Goal: Task Accomplishment & Management: Manage account settings

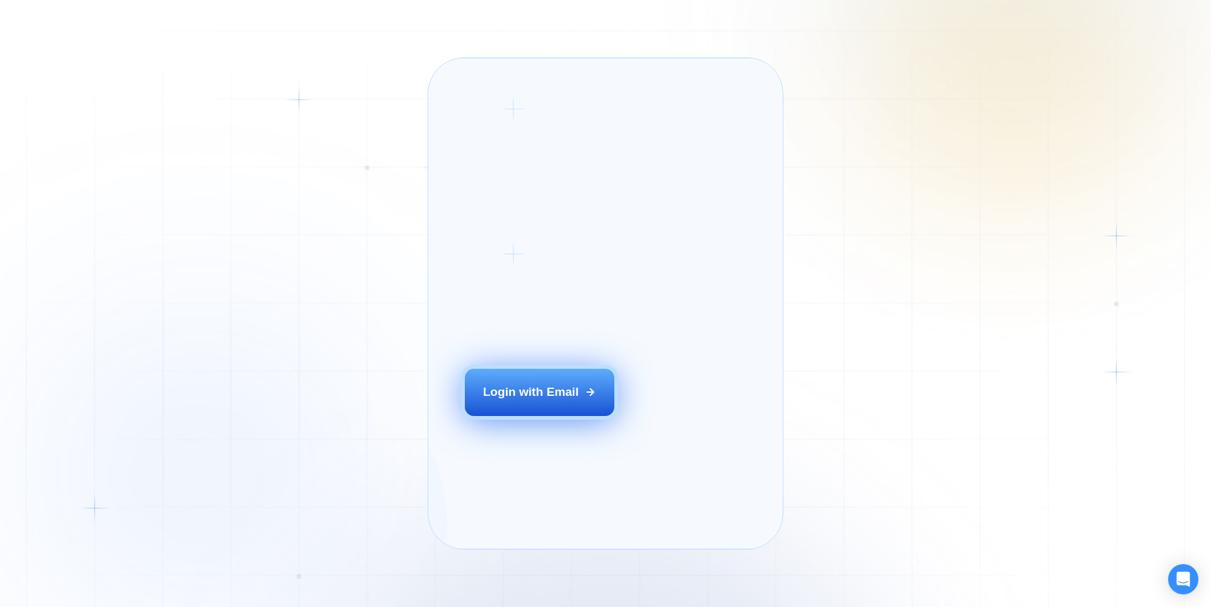
click at [580, 416] on button "Login with Email" at bounding box center [540, 392] width 150 height 47
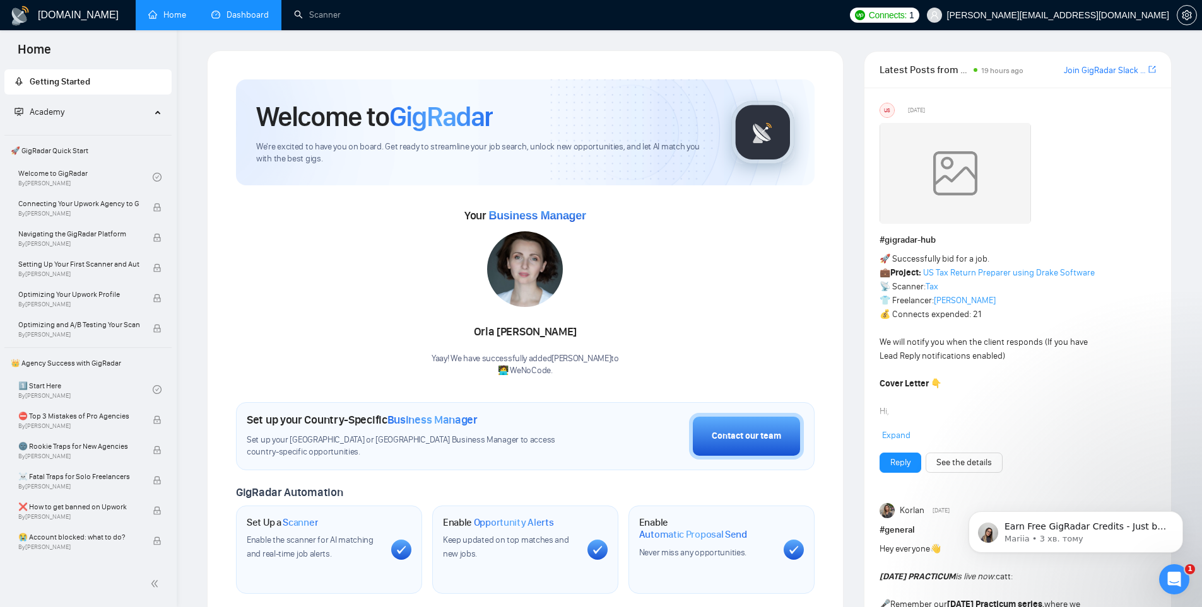
click at [250, 20] on link "Dashboard" at bounding box center [239, 14] width 57 height 11
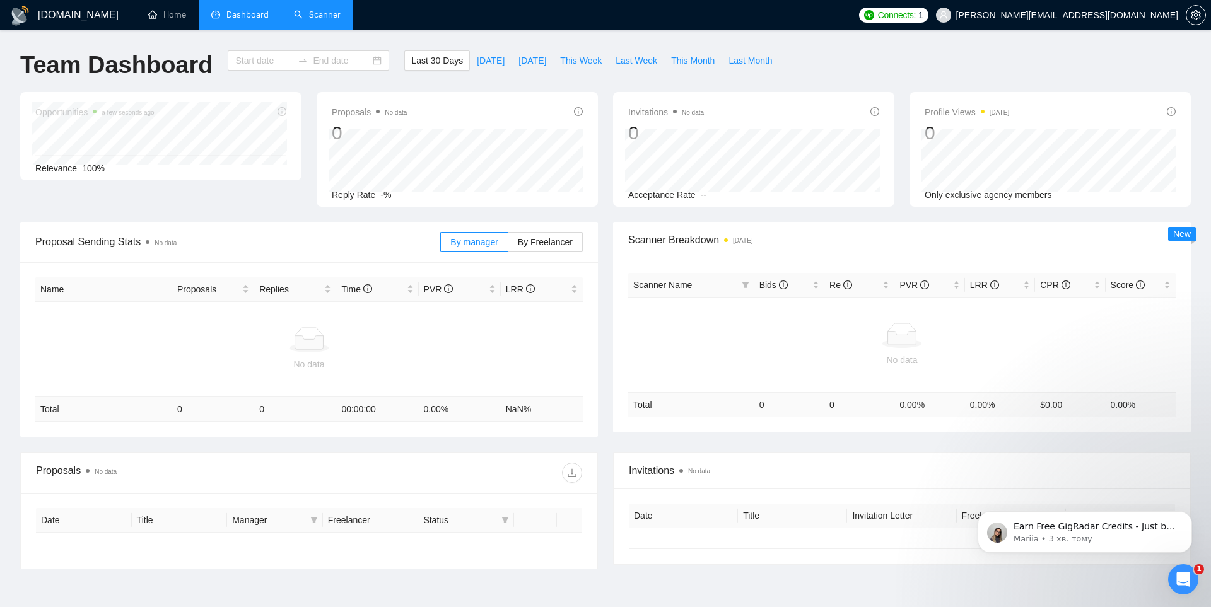
type input "[DATE]"
